Goal: Task Accomplishment & Management: Manage account settings

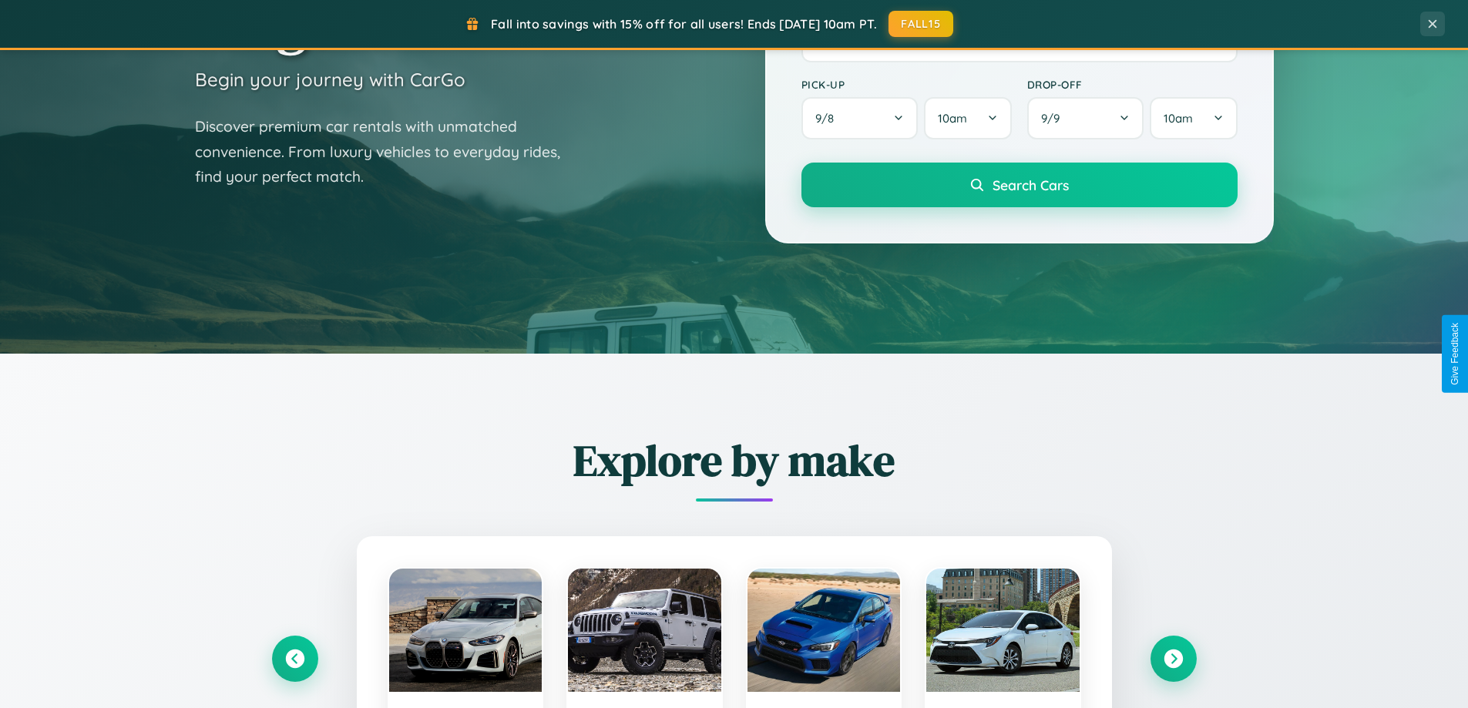
scroll to position [1060, 0]
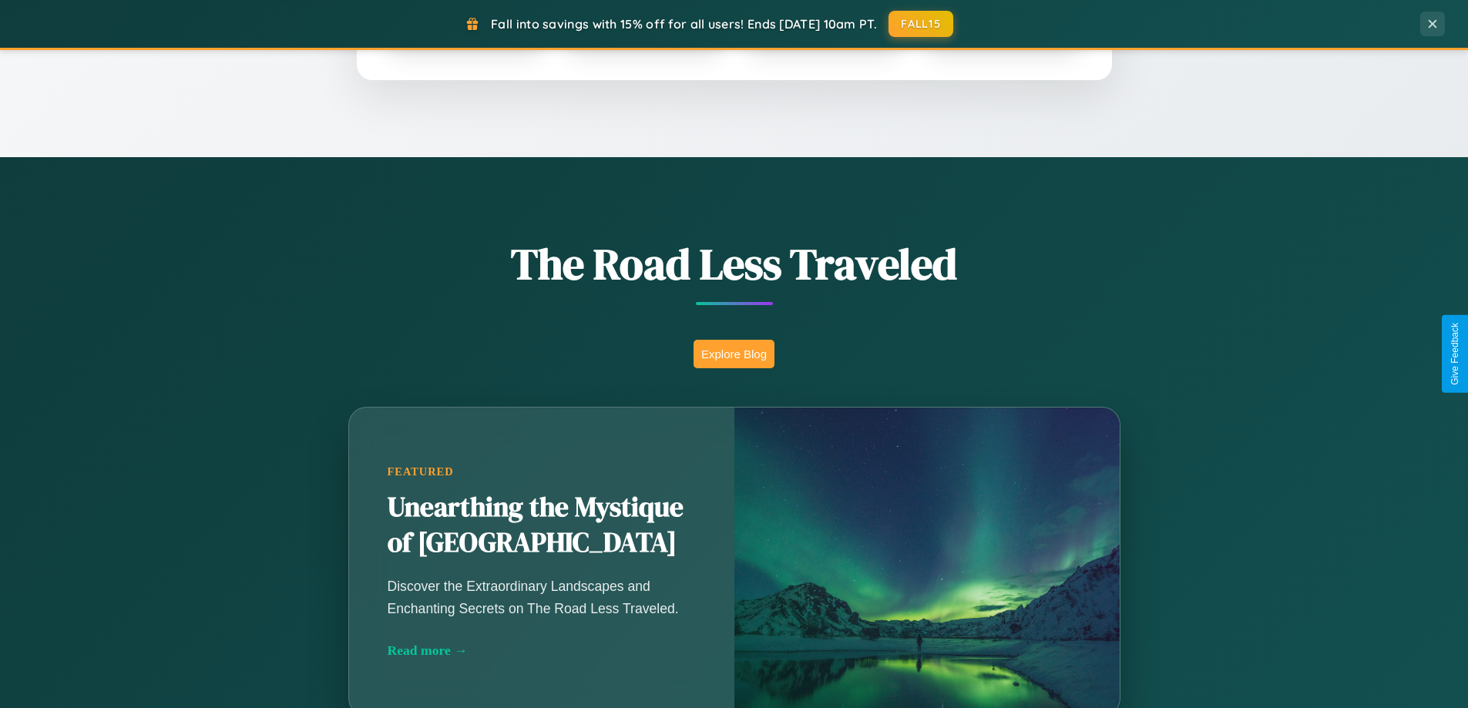
click at [733, 354] on button "Explore Blog" at bounding box center [733, 354] width 81 height 29
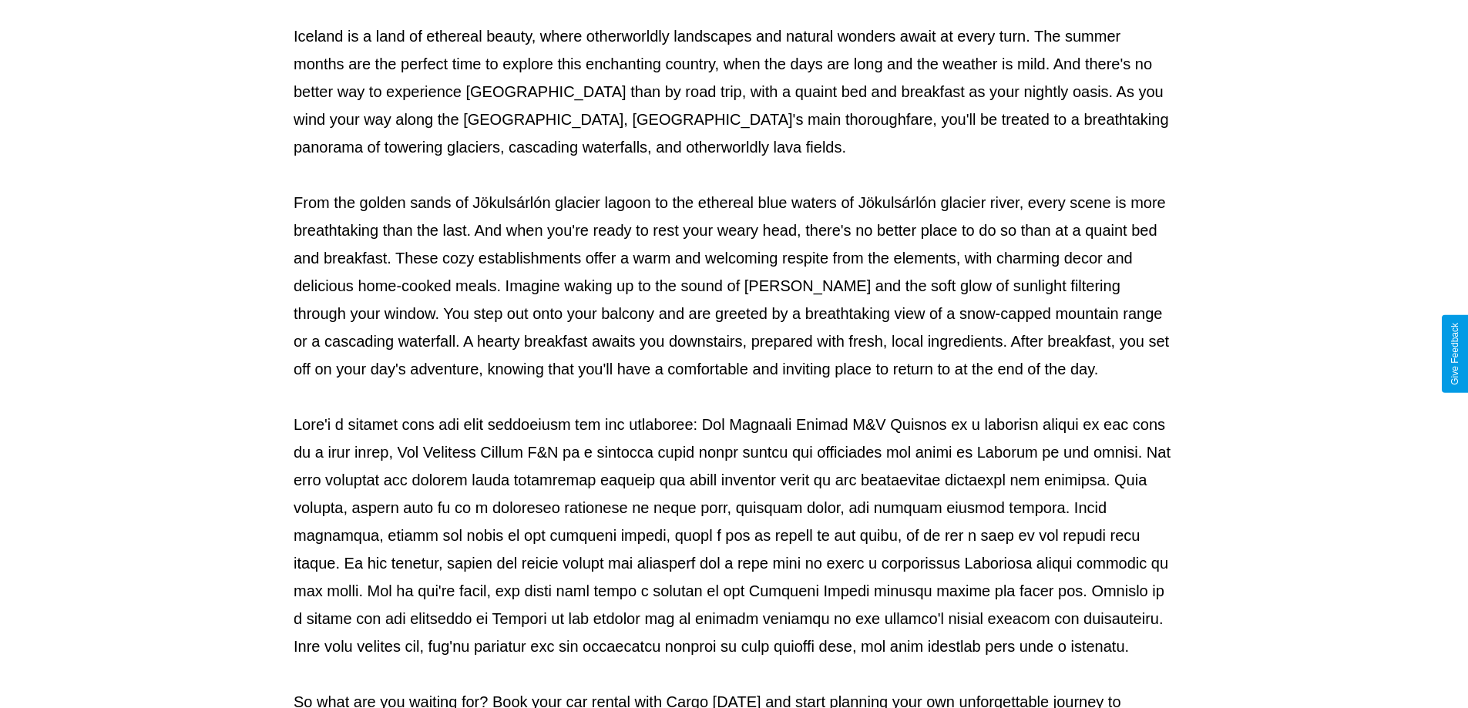
scroll to position [498, 0]
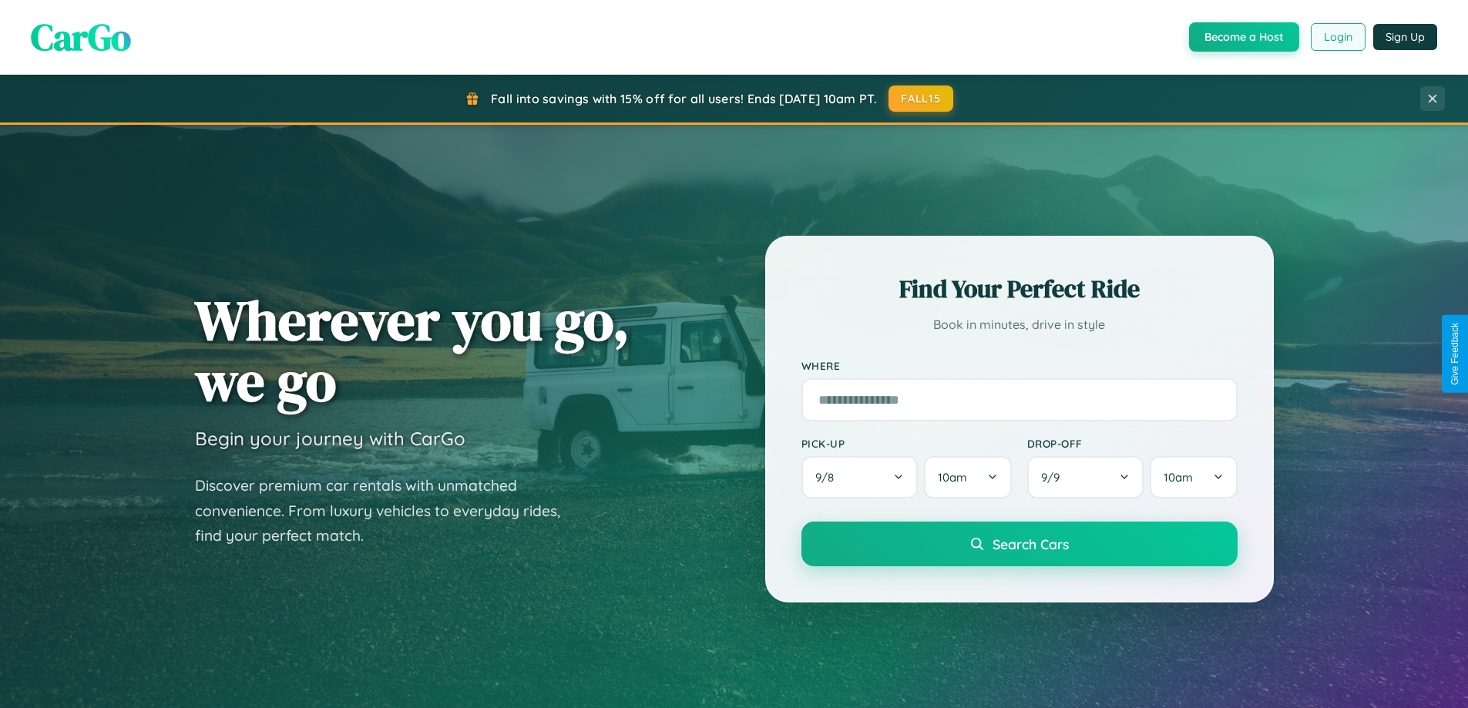
click at [1337, 37] on button "Login" at bounding box center [1337, 37] width 55 height 28
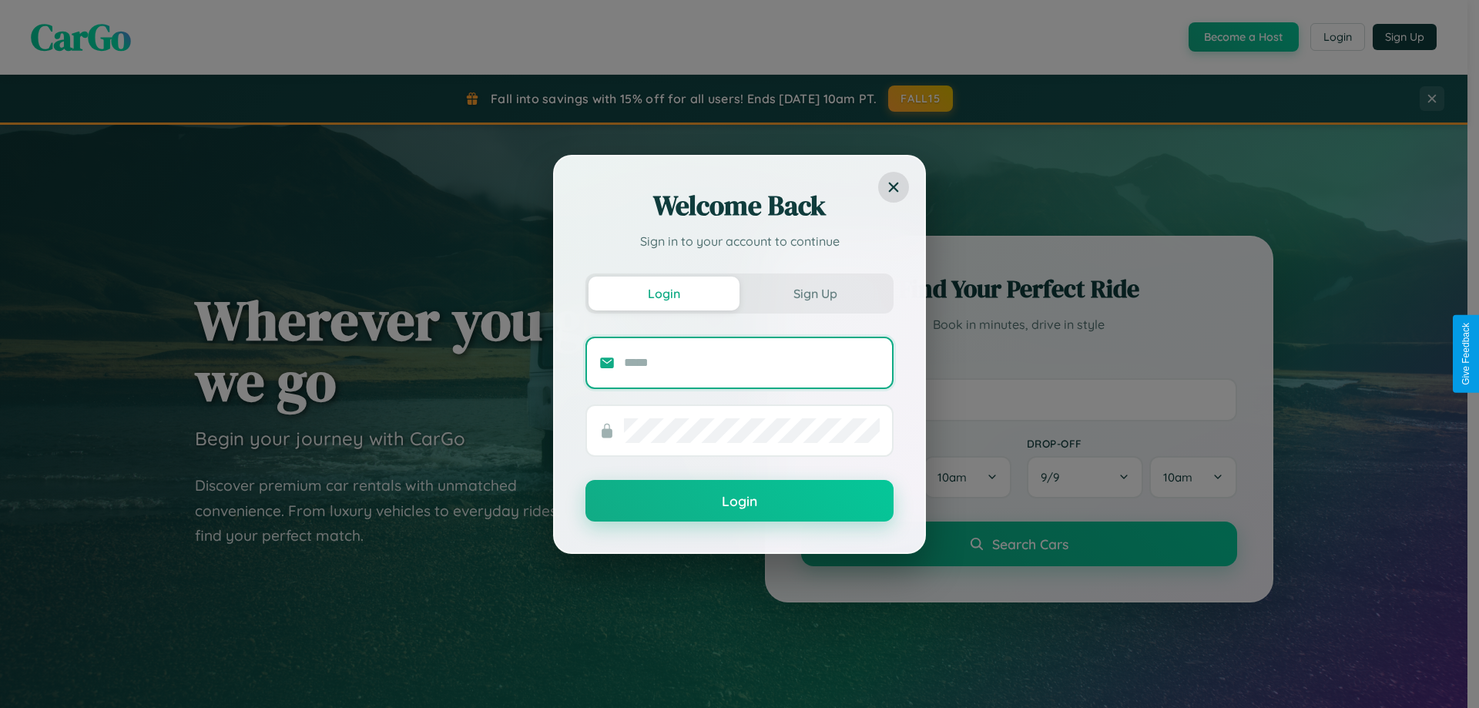
click at [752, 362] on input "text" at bounding box center [752, 363] width 256 height 25
type input "**********"
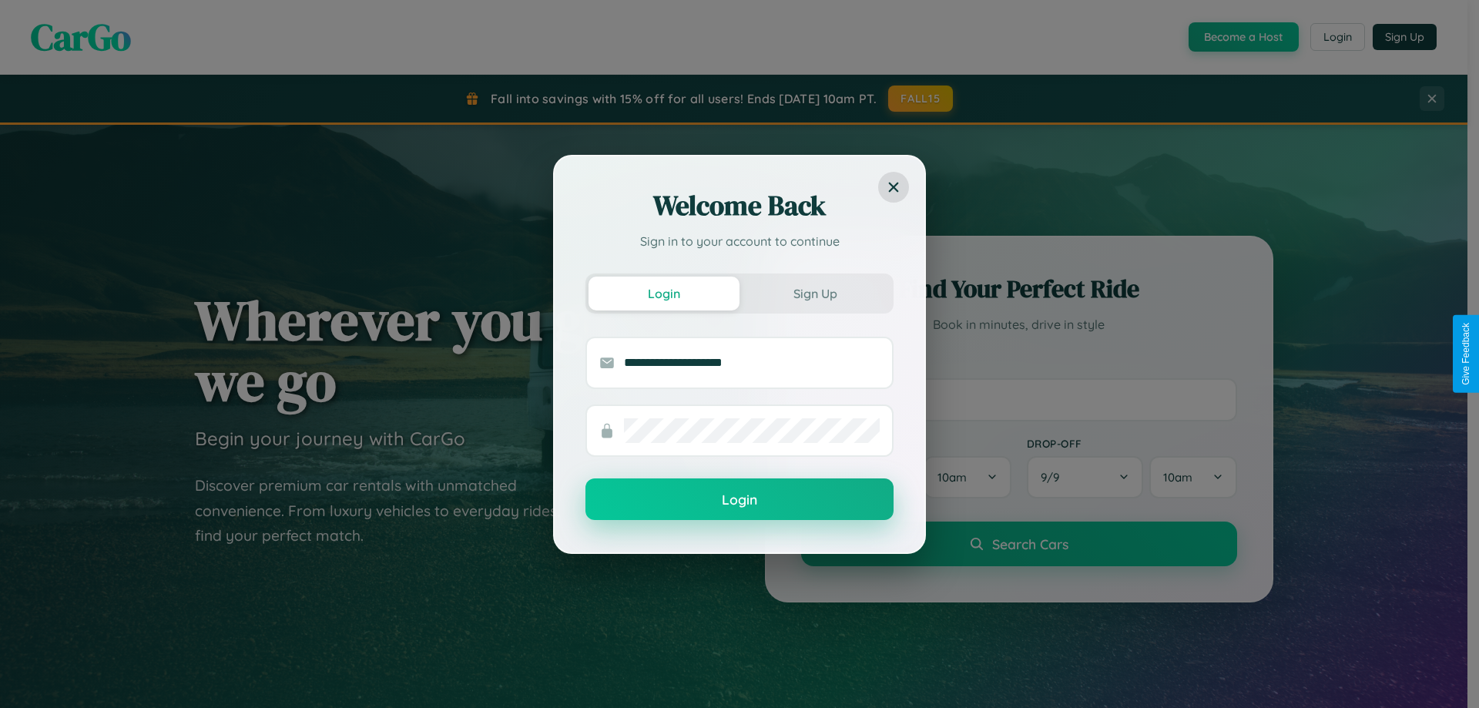
click at [740, 500] on button "Login" at bounding box center [739, 499] width 308 height 42
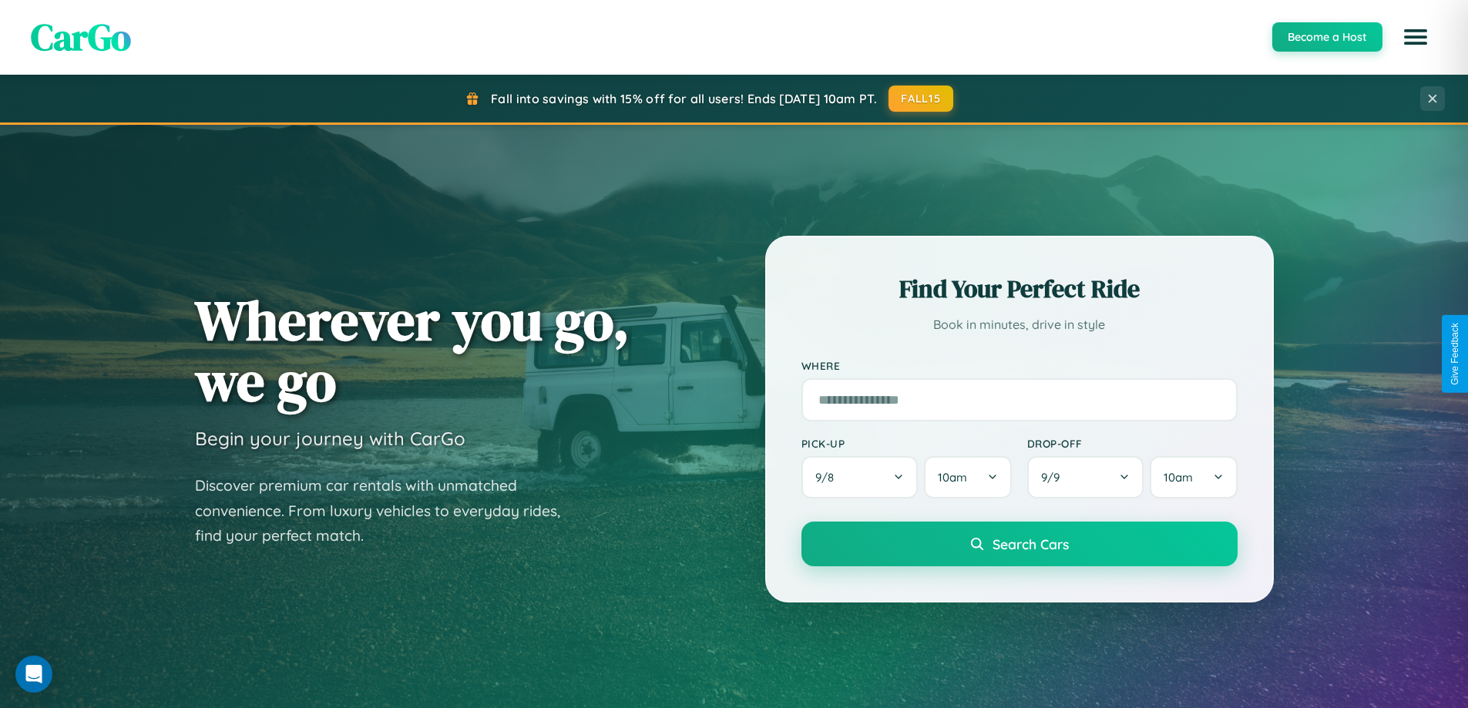
scroll to position [45, 0]
